Goal: Obtain resource: Download file/media

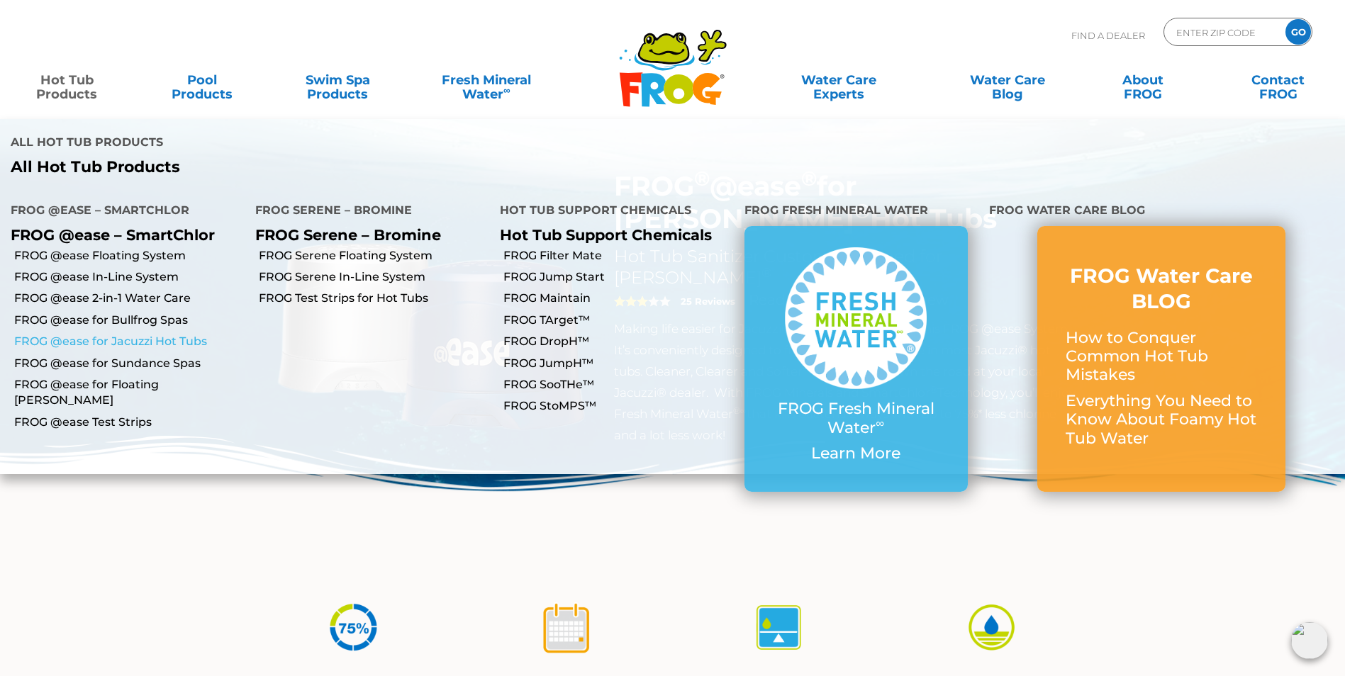
click at [152, 334] on link "FROG @ease for Jacuzzi Hot Tubs" at bounding box center [129, 342] width 230 height 16
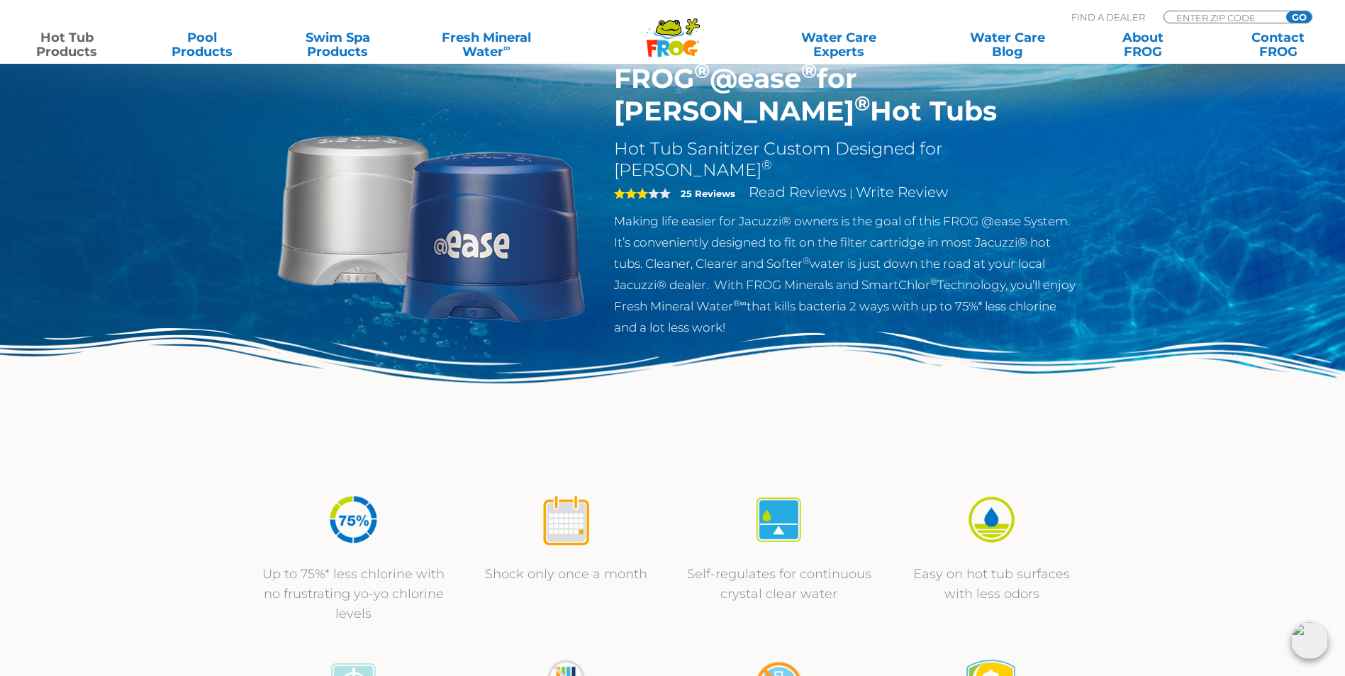
scroll to position [355, 0]
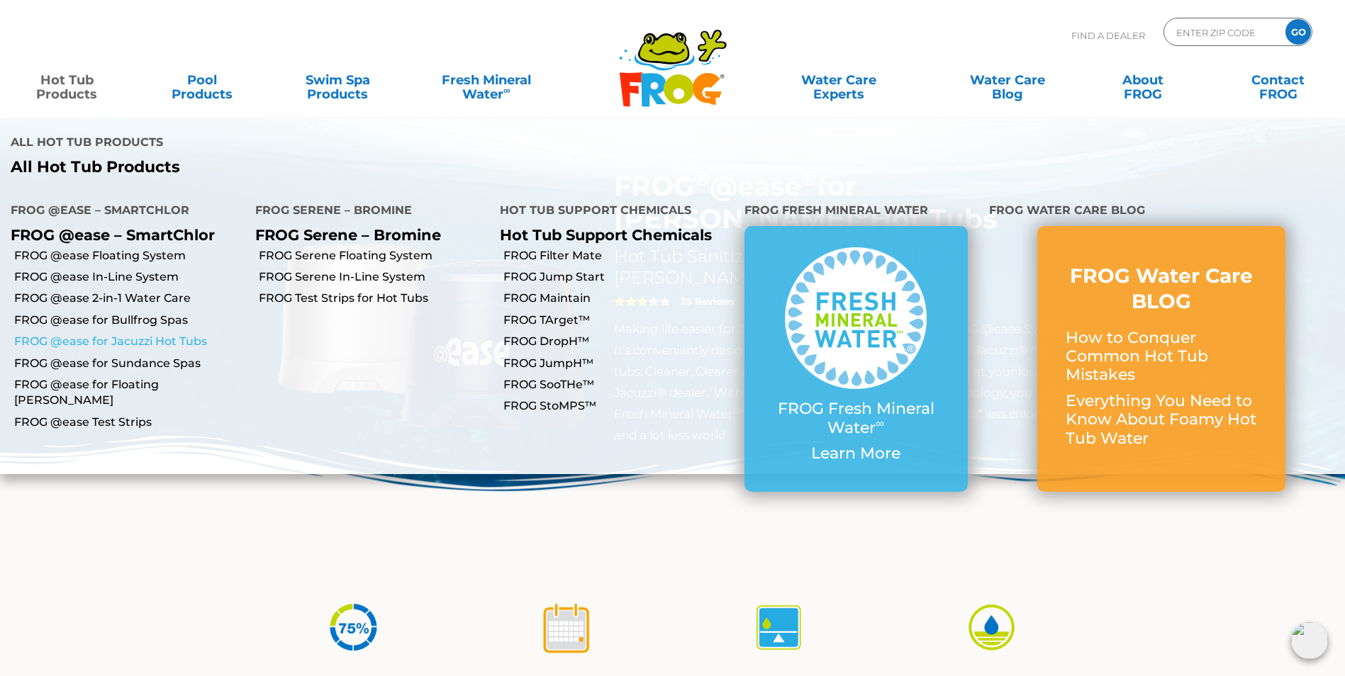
click at [141, 334] on link "FROG @ease for Jacuzzi Hot Tubs" at bounding box center [129, 342] width 230 height 16
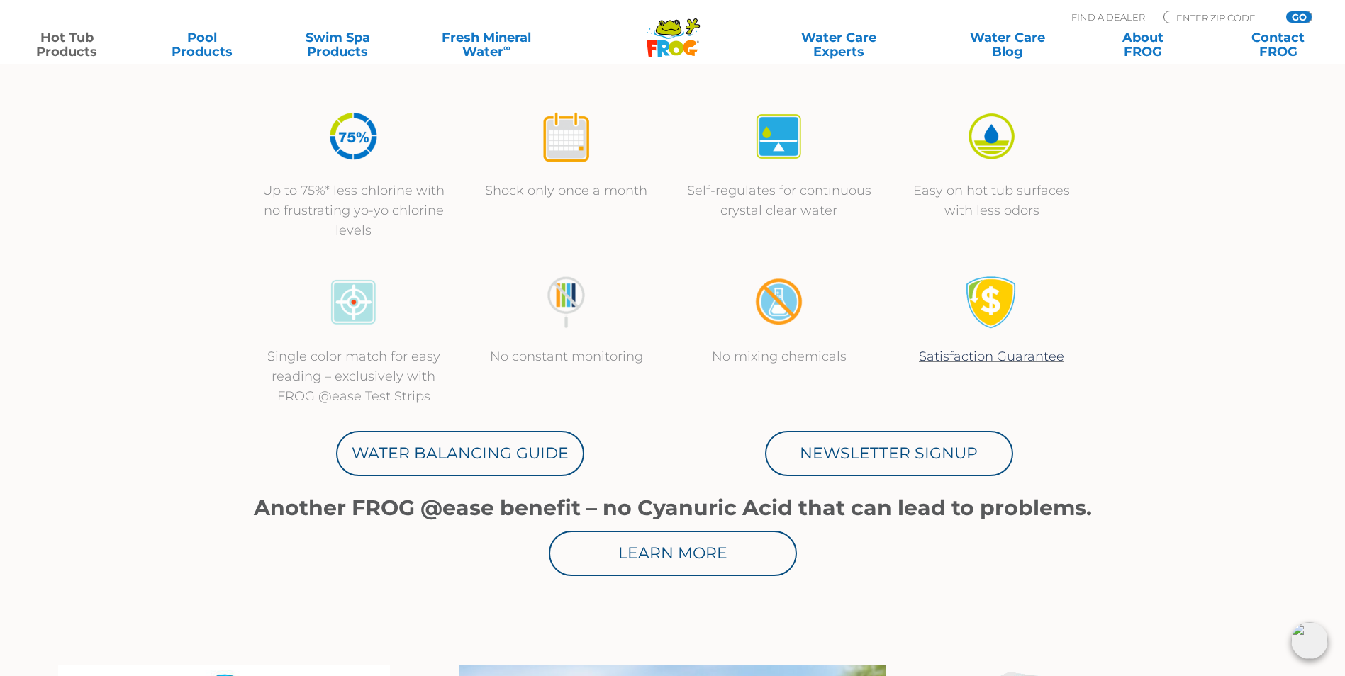
scroll to position [567, 0]
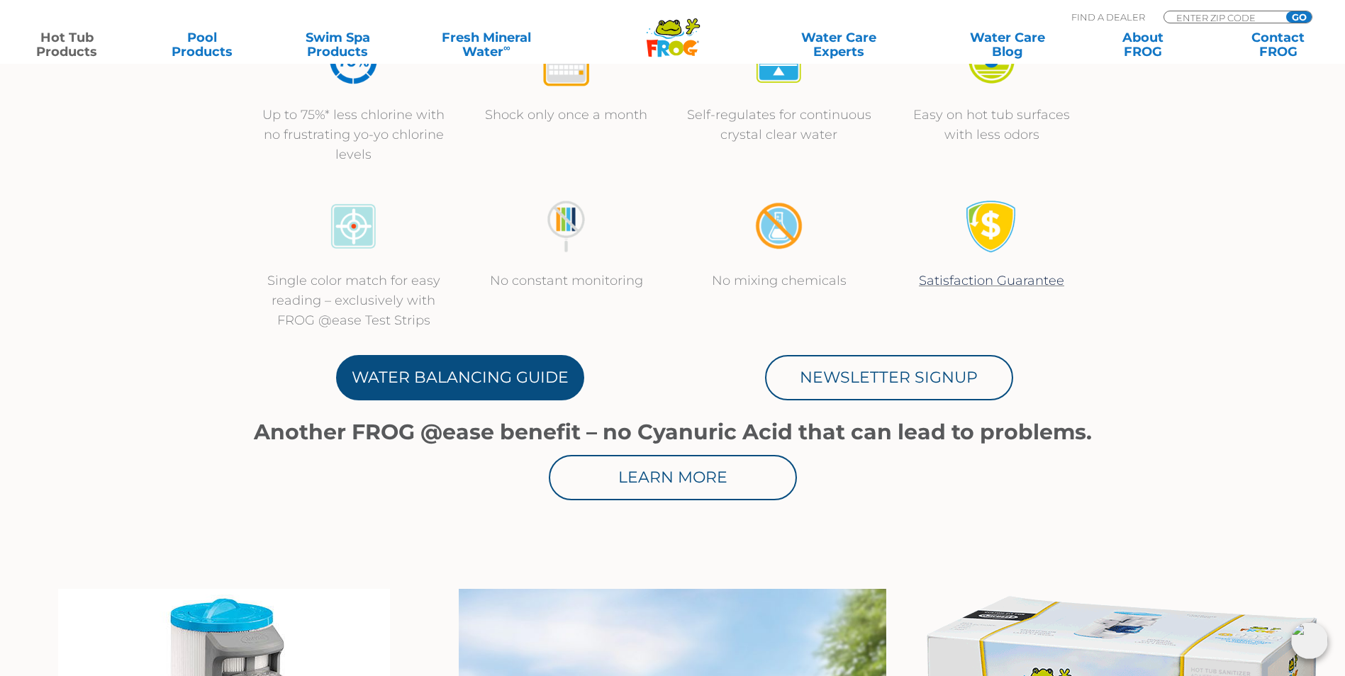
click at [507, 375] on link "Water Balancing Guide" at bounding box center [460, 377] width 248 height 45
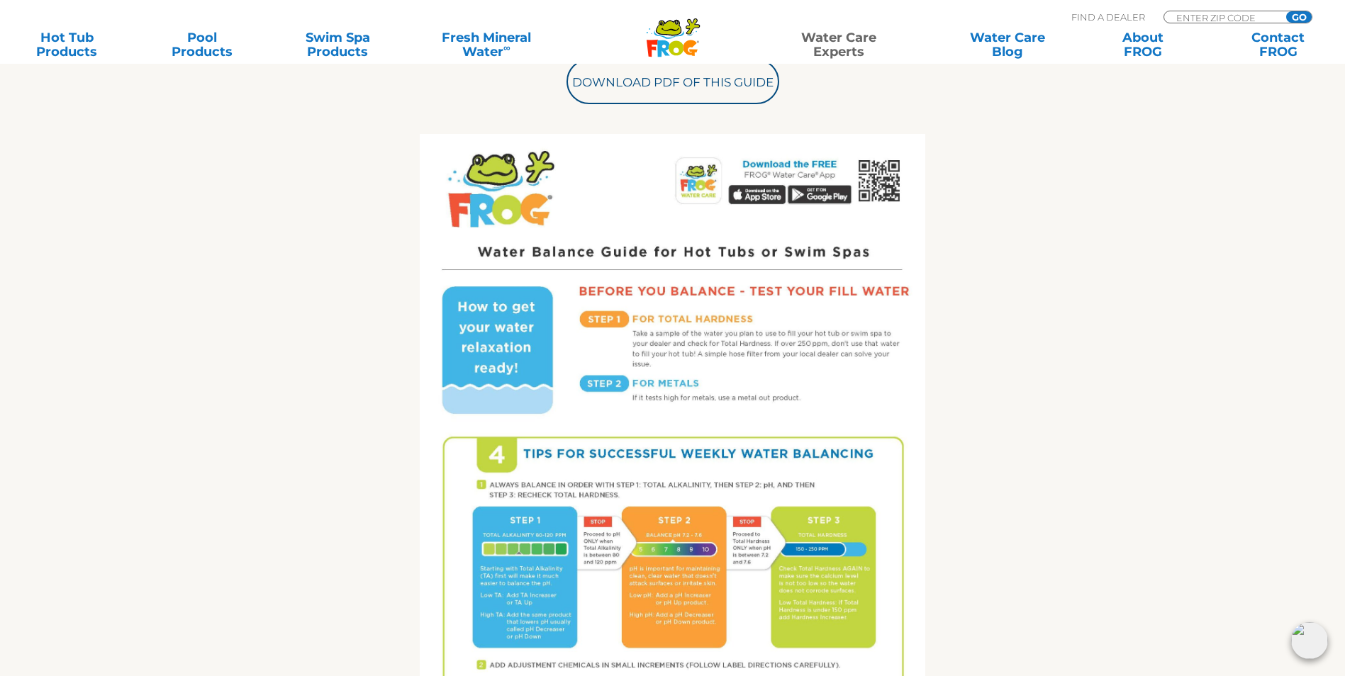
scroll to position [638, 0]
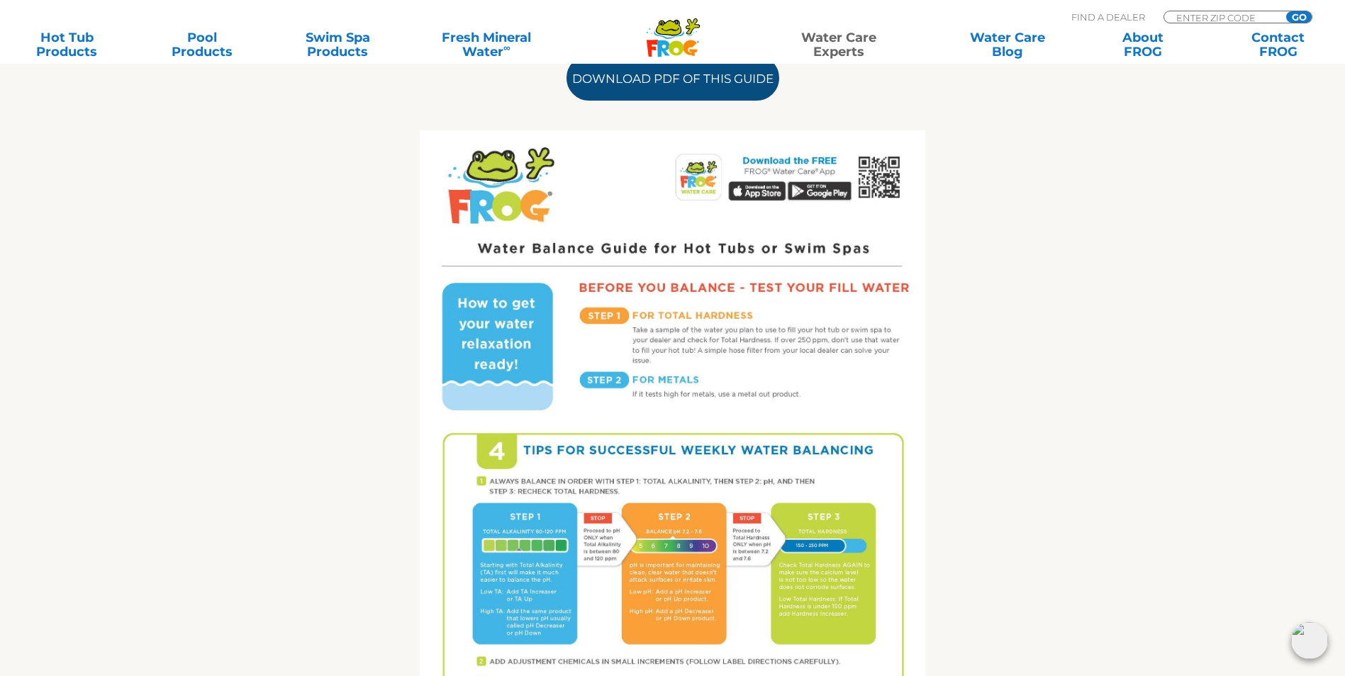
click at [678, 91] on link "Download PDF of this Guide" at bounding box center [673, 77] width 213 height 45
